Goal: Transaction & Acquisition: Subscribe to service/newsletter

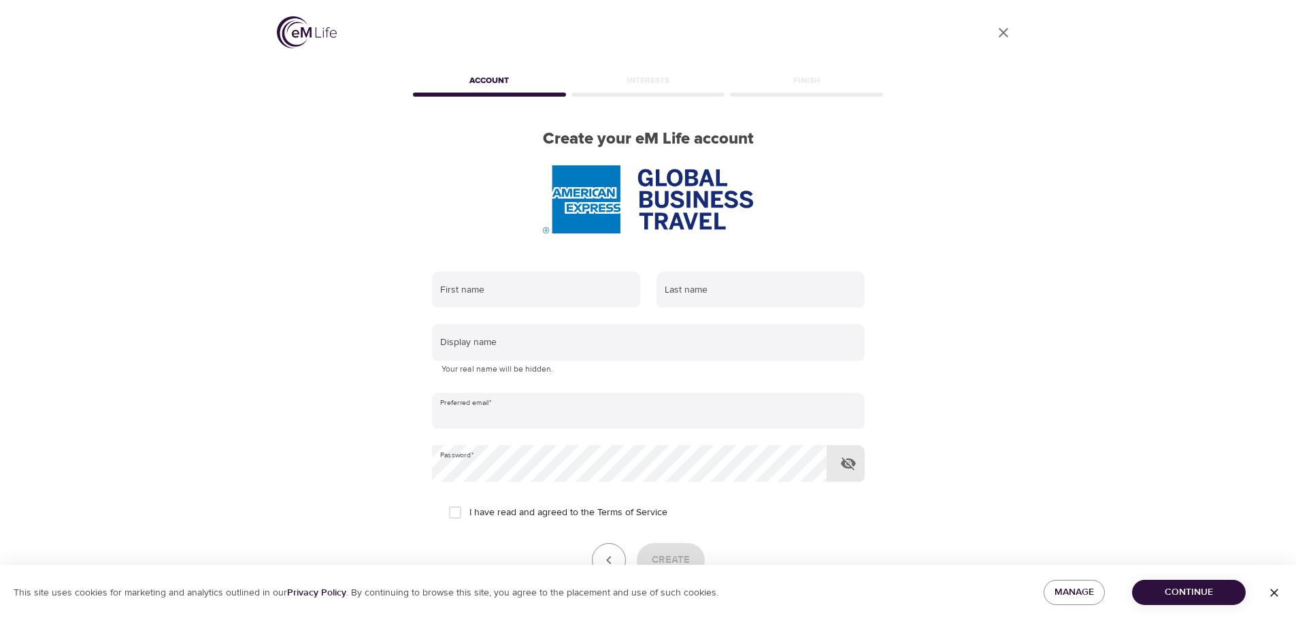
type input "[PERSON_NAME][EMAIL_ADDRESS][PERSON_NAME][DOMAIN_NAME]"
click at [852, 462] on icon "button" at bounding box center [848, 463] width 15 height 13
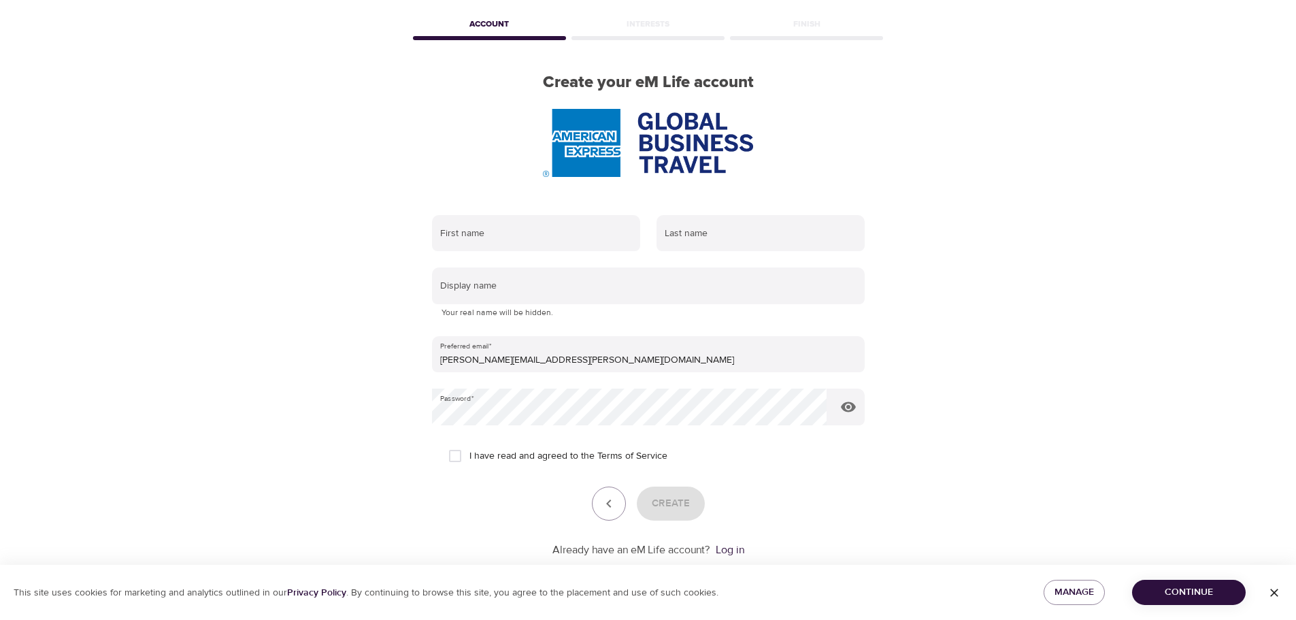
scroll to position [86, 0]
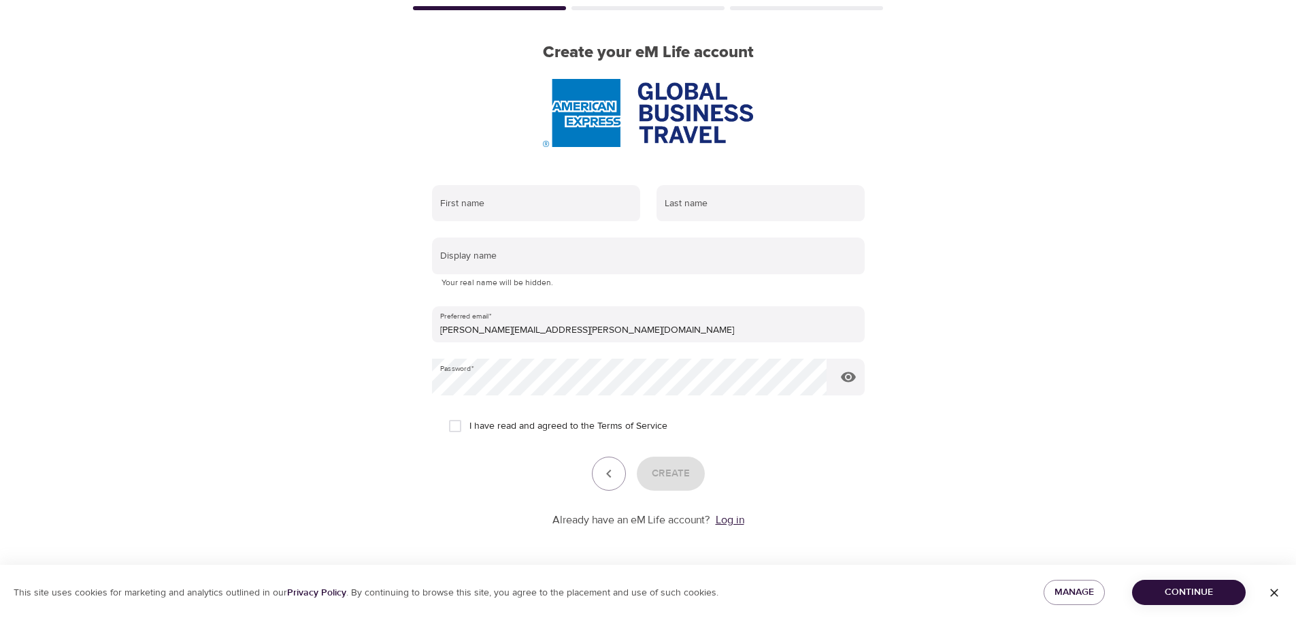
click at [732, 518] on link "Log in" at bounding box center [729, 520] width 29 height 14
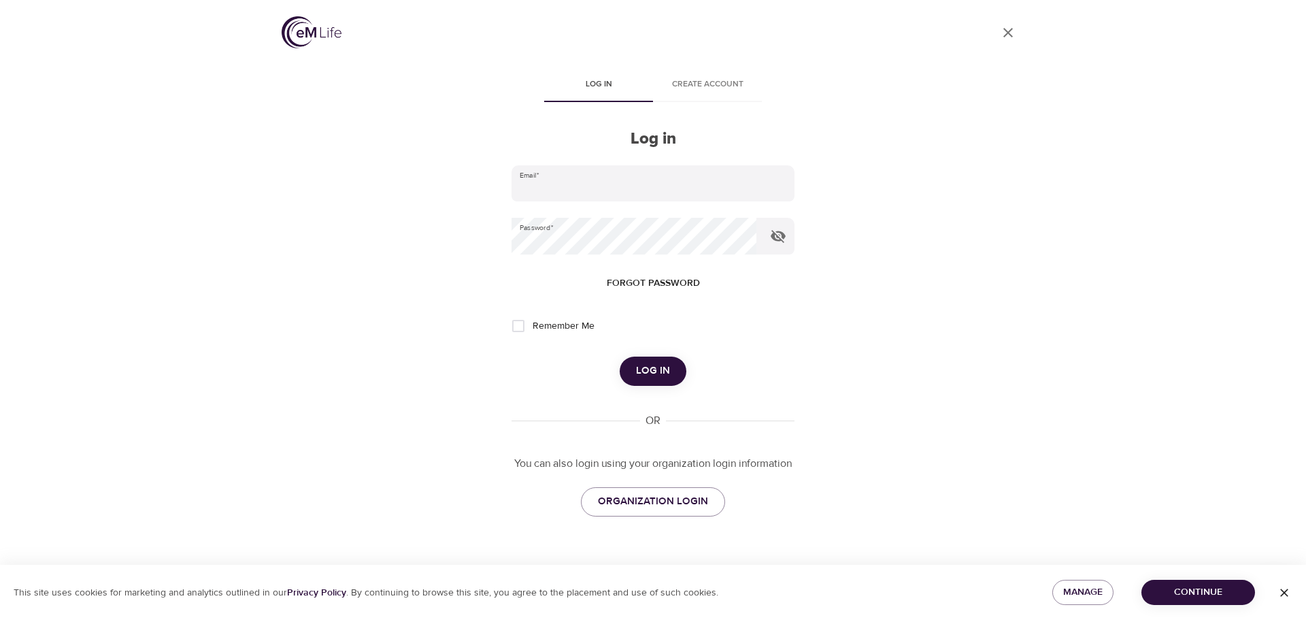
type input "[PERSON_NAME][EMAIL_ADDRESS][PERSON_NAME][DOMAIN_NAME]"
click at [518, 325] on input "Remember Me" at bounding box center [518, 325] width 29 height 29
checkbox input "true"
click at [671, 371] on button "Log in" at bounding box center [653, 370] width 67 height 29
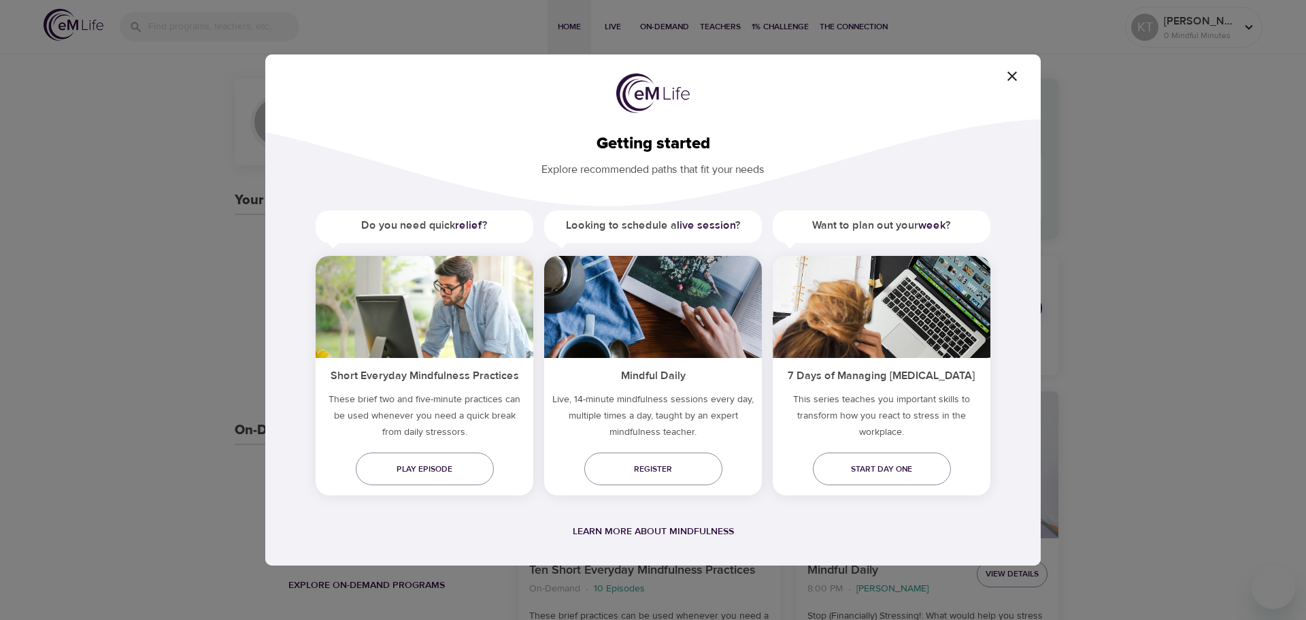
click at [1014, 78] on icon "button" at bounding box center [1012, 76] width 10 height 10
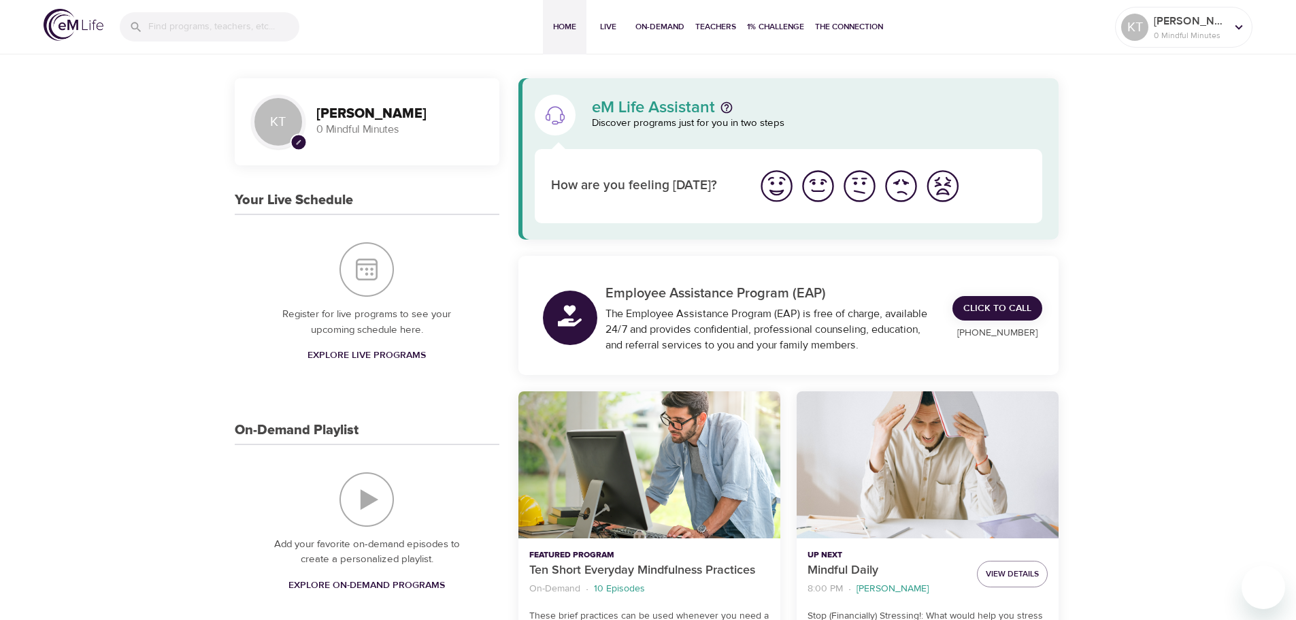
click at [768, 186] on img "I'm feeling great" at bounding box center [776, 185] width 37 height 37
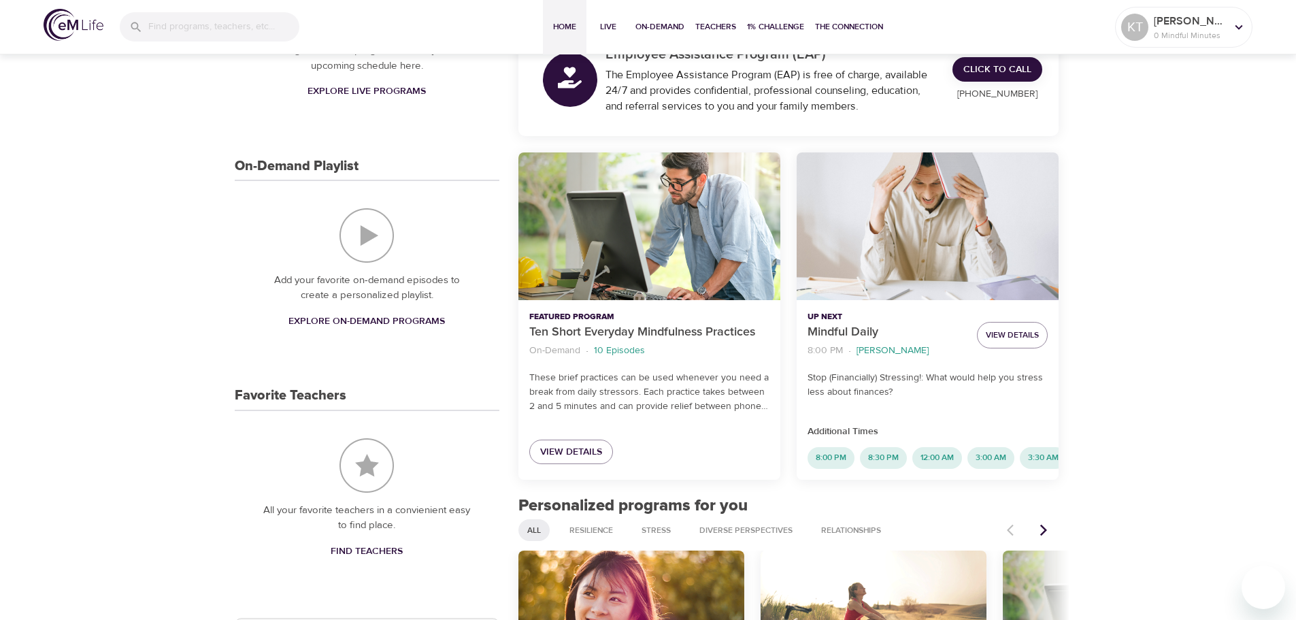
scroll to position [136, 0]
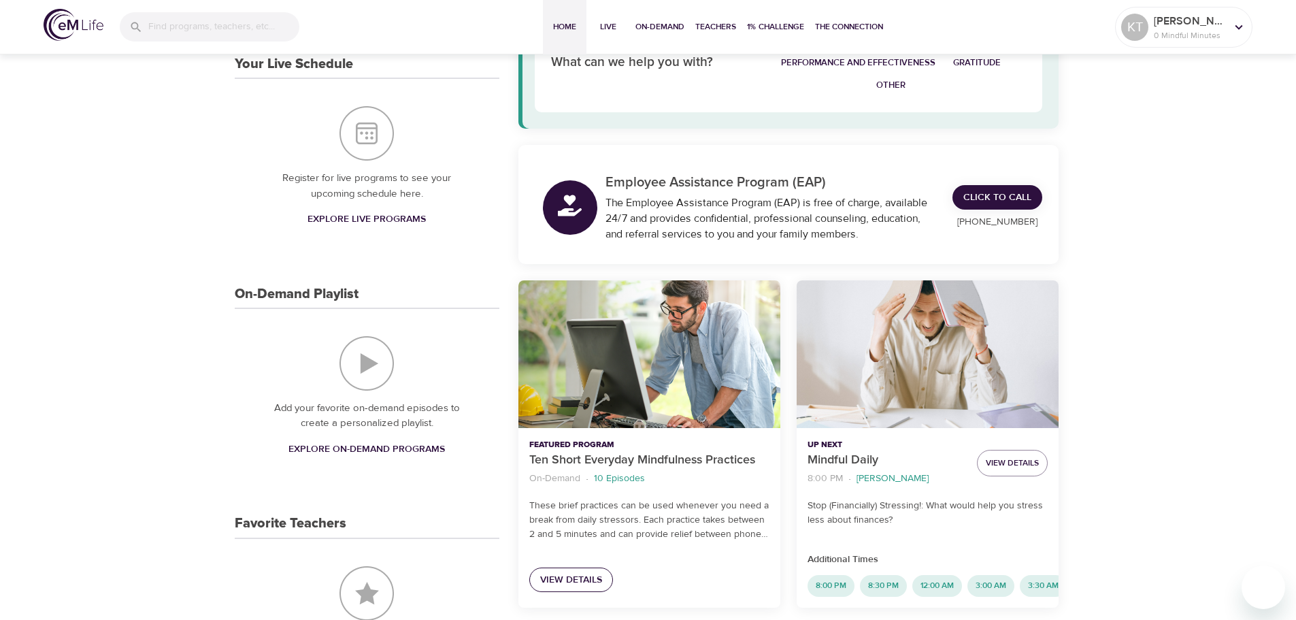
click at [587, 575] on span "View Details" at bounding box center [571, 579] width 62 height 17
